Goal: Transaction & Acquisition: Download file/media

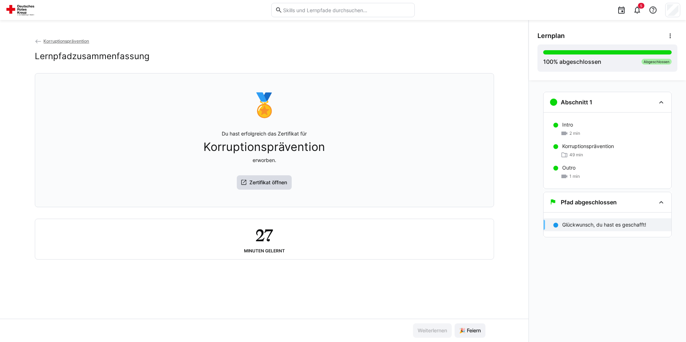
click at [269, 185] on span "Zertifikat öffnen" at bounding box center [268, 182] width 40 height 7
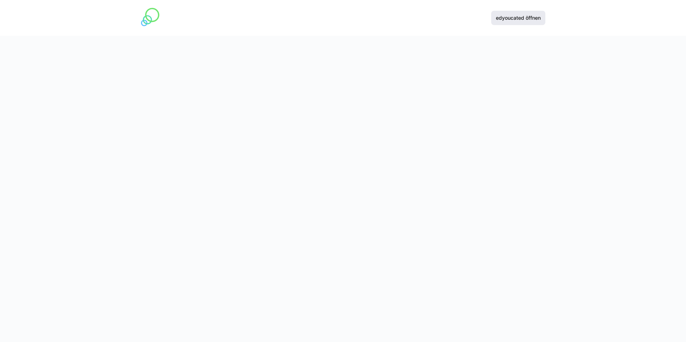
click at [530, 21] on span "edyoucated öffnen" at bounding box center [518, 17] width 47 height 7
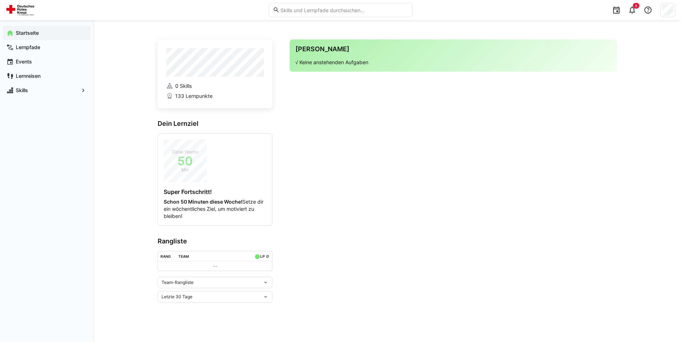
click at [0, 0] on app-navigation-label "Startseite" at bounding box center [0, 0] width 0 height 0
click at [0, 0] on app-navigation-label "Lernpfade" at bounding box center [0, 0] width 0 height 0
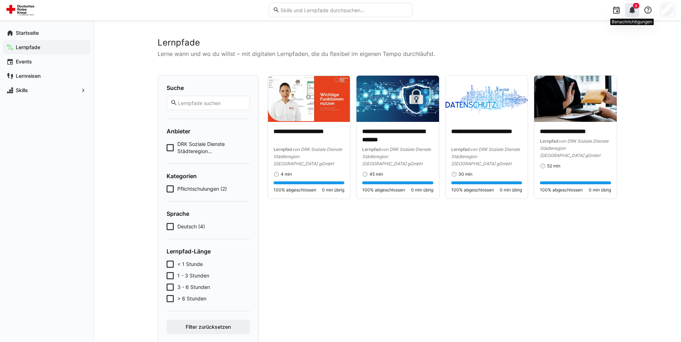
click at [633, 8] on eds-badge "6" at bounding box center [636, 6] width 6 height 6
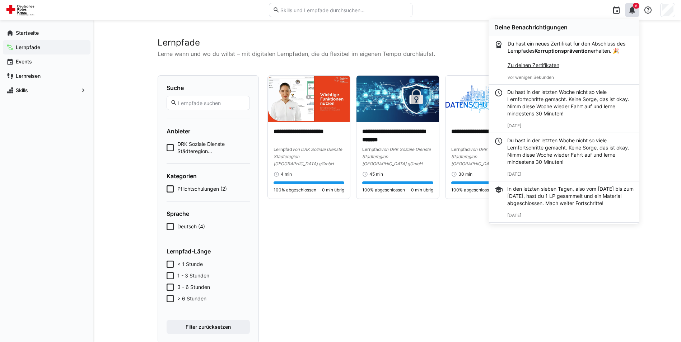
click at [552, 50] on strong "Korruptionsprävention" at bounding box center [562, 51] width 56 height 6
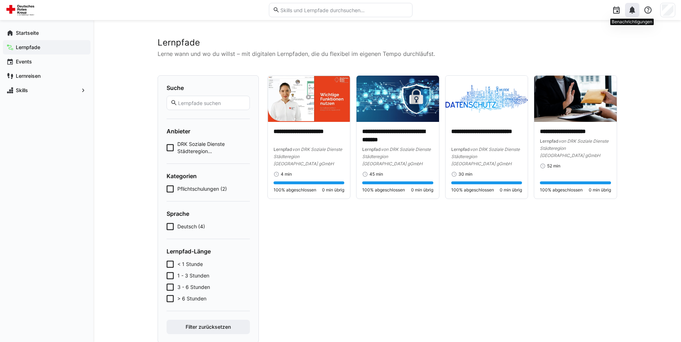
click at [629, 12] on eds-icon at bounding box center [632, 10] width 9 height 9
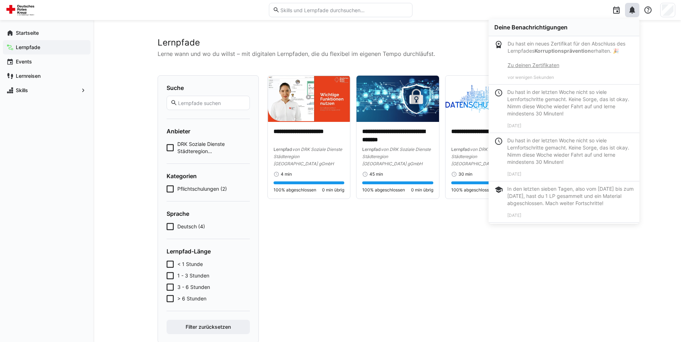
click at [540, 66] on link "Zu deinen Zertifikaten" at bounding box center [533, 65] width 52 height 6
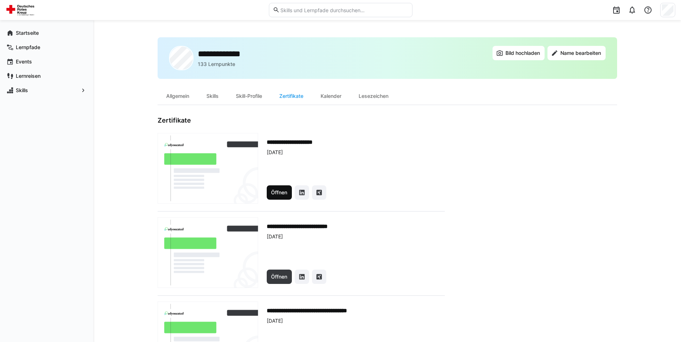
click at [274, 194] on span "Öffnen" at bounding box center [279, 192] width 18 height 7
click at [634, 12] on eds-icon at bounding box center [632, 10] width 9 height 9
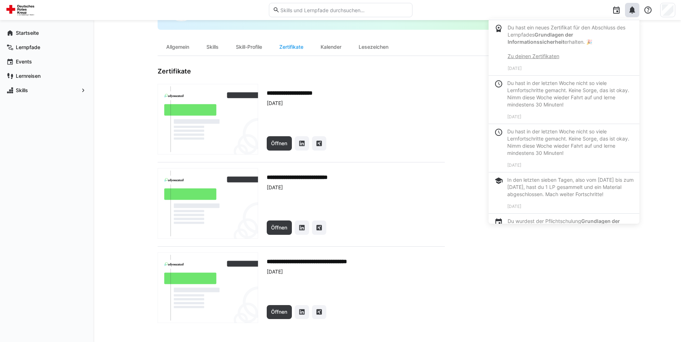
scroll to position [378, 0]
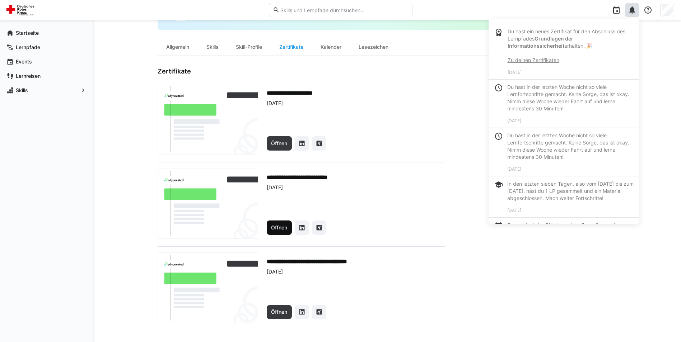
click at [280, 229] on span "Öffnen" at bounding box center [279, 227] width 18 height 7
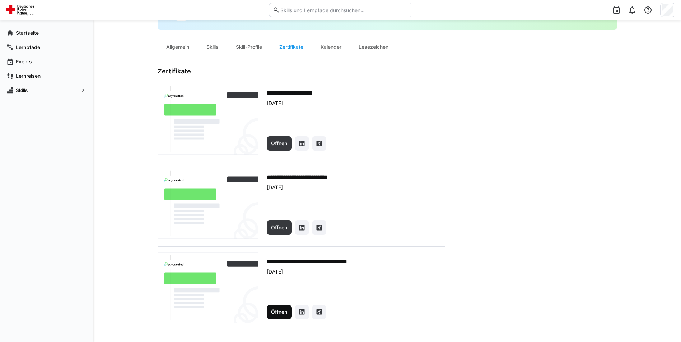
click at [283, 311] on span "Öffnen" at bounding box center [279, 312] width 18 height 7
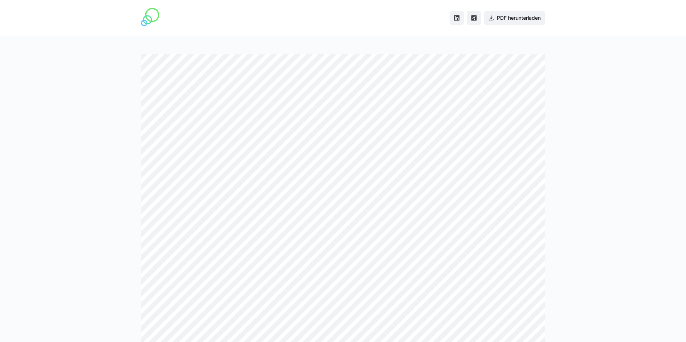
drag, startPoint x: 638, startPoint y: 1, endPoint x: 637, endPoint y: 51, distance: 49.9
click at [637, 51] on div at bounding box center [343, 189] width 686 height 306
click at [503, 18] on span "PDF herunterladen" at bounding box center [519, 17] width 46 height 7
click at [531, 15] on span "PDF herunterladen" at bounding box center [519, 17] width 46 height 7
click at [529, 19] on span "PDF herunterladen" at bounding box center [519, 17] width 46 height 7
